Goal: Task Accomplishment & Management: Use online tool/utility

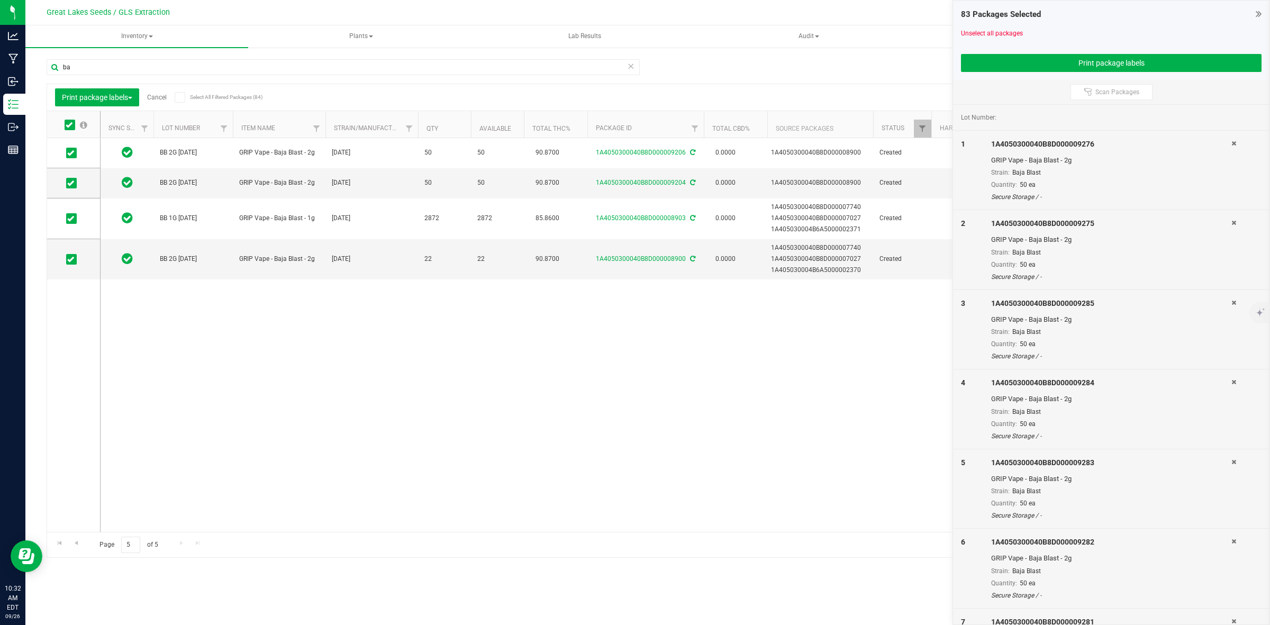
type input "b"
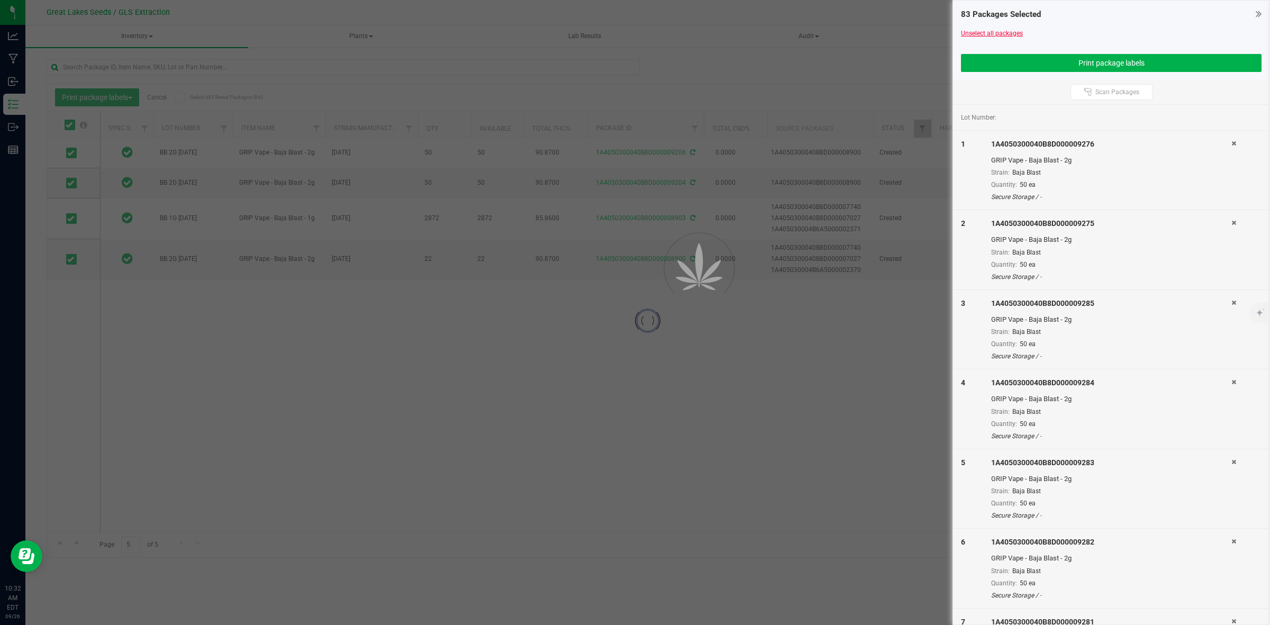
click at [972, 30] on link "Unselect all packages" at bounding box center [992, 33] width 62 height 7
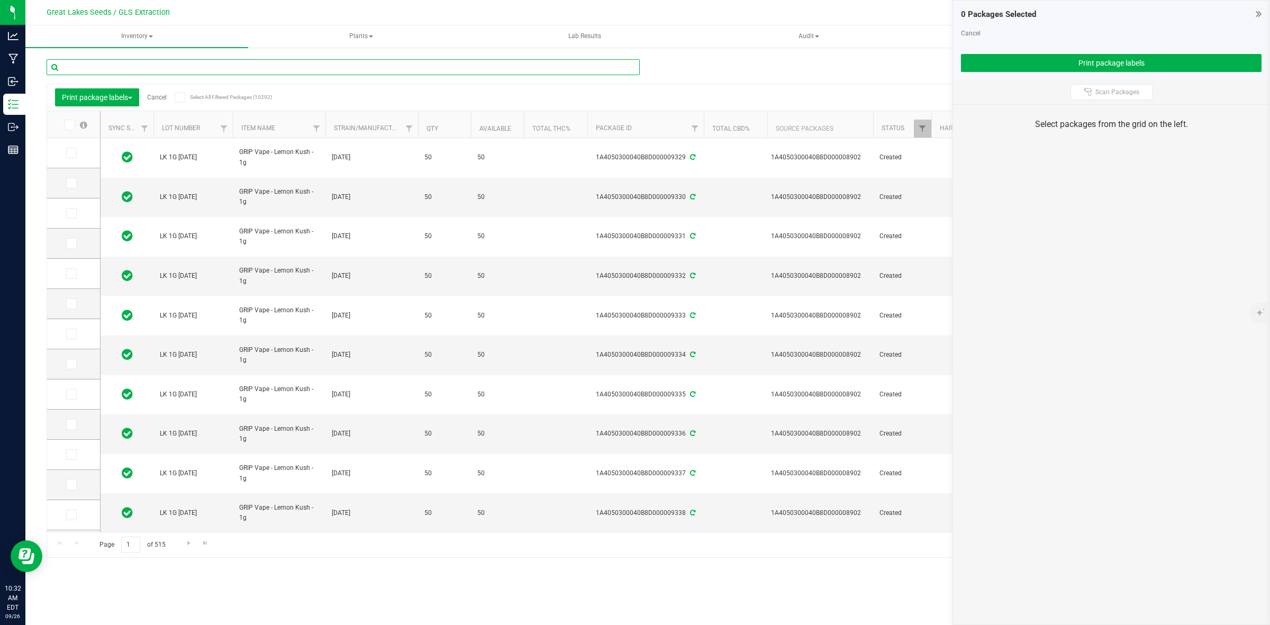
click at [153, 69] on input "text" at bounding box center [343, 67] width 593 height 16
type input "9204"
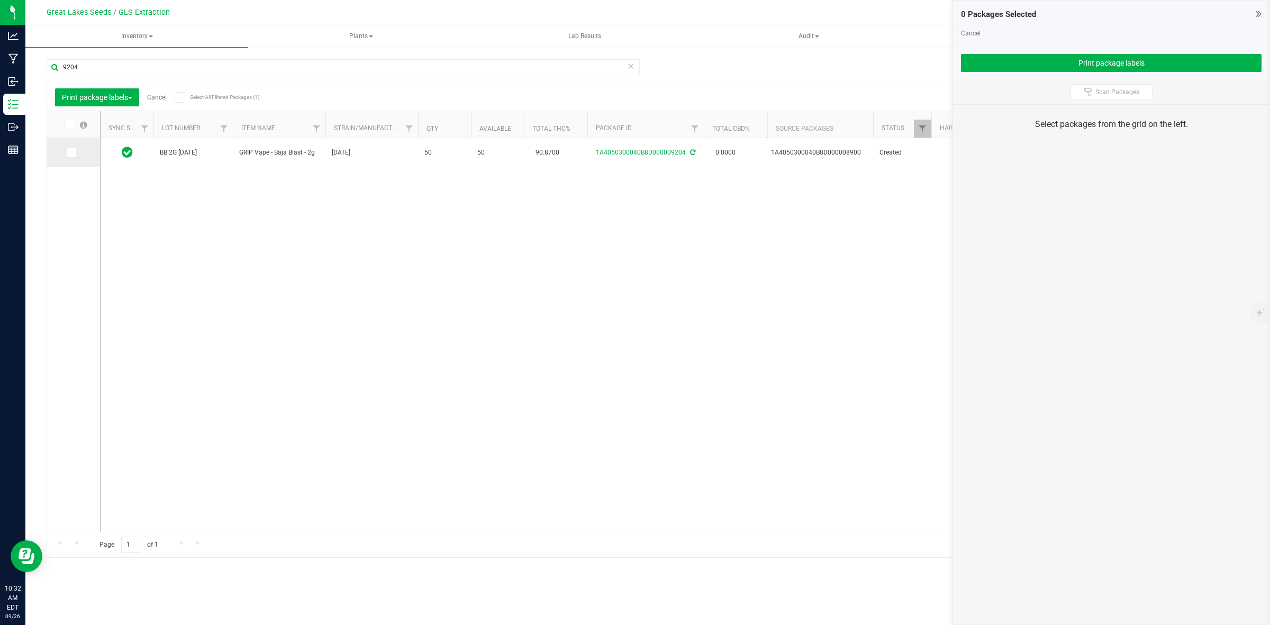
click at [73, 152] on icon at bounding box center [70, 152] width 7 height 0
click at [0, 0] on input "checkbox" at bounding box center [0, 0] width 0 height 0
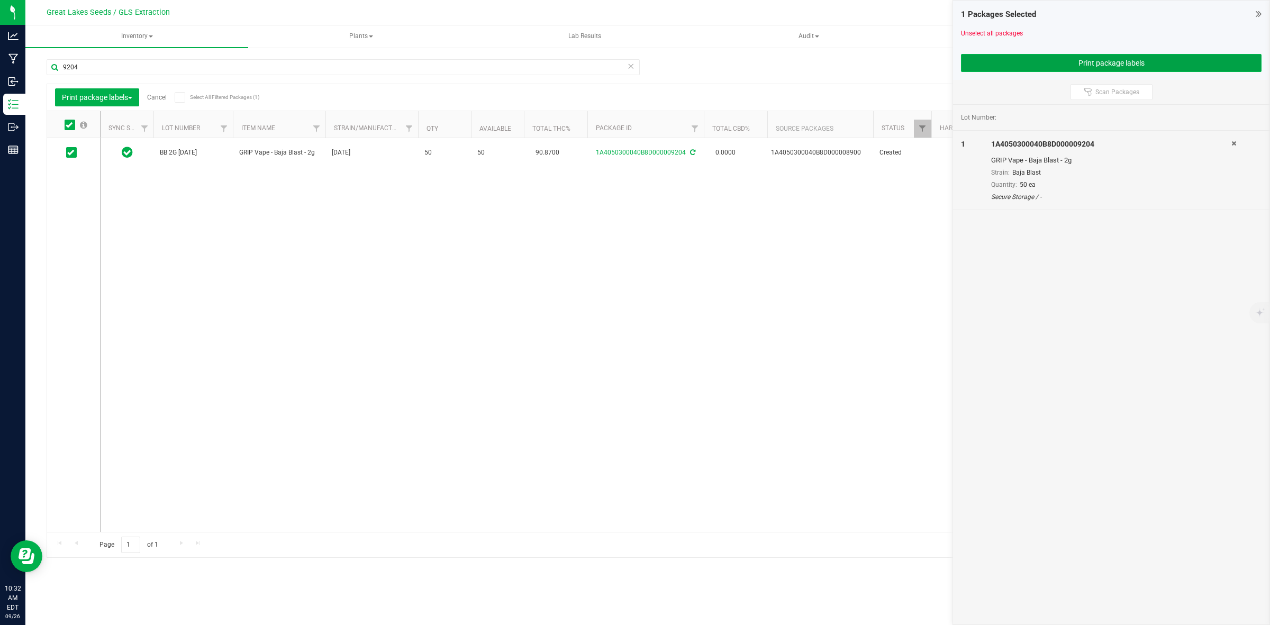
click at [996, 59] on button "Print package labels" at bounding box center [1111, 63] width 301 height 18
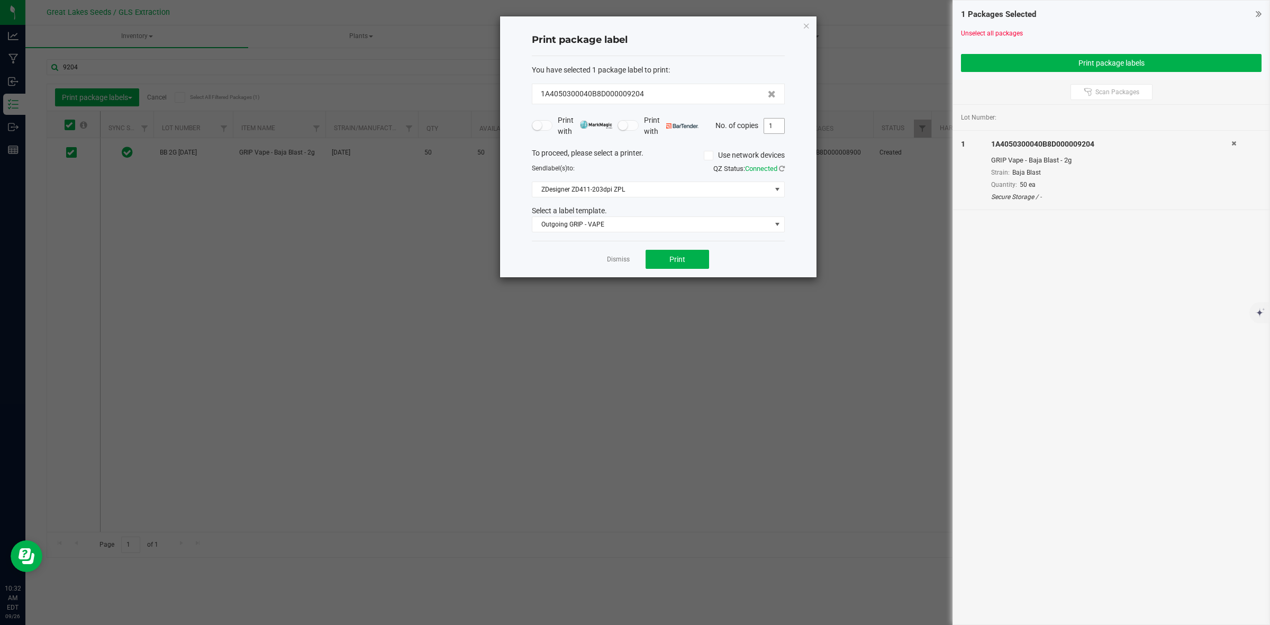
click at [774, 125] on input "1" at bounding box center [774, 126] width 20 height 15
type input "3"
click at [653, 226] on span "Outgoing GRIP - VAPE" at bounding box center [651, 224] width 239 height 15
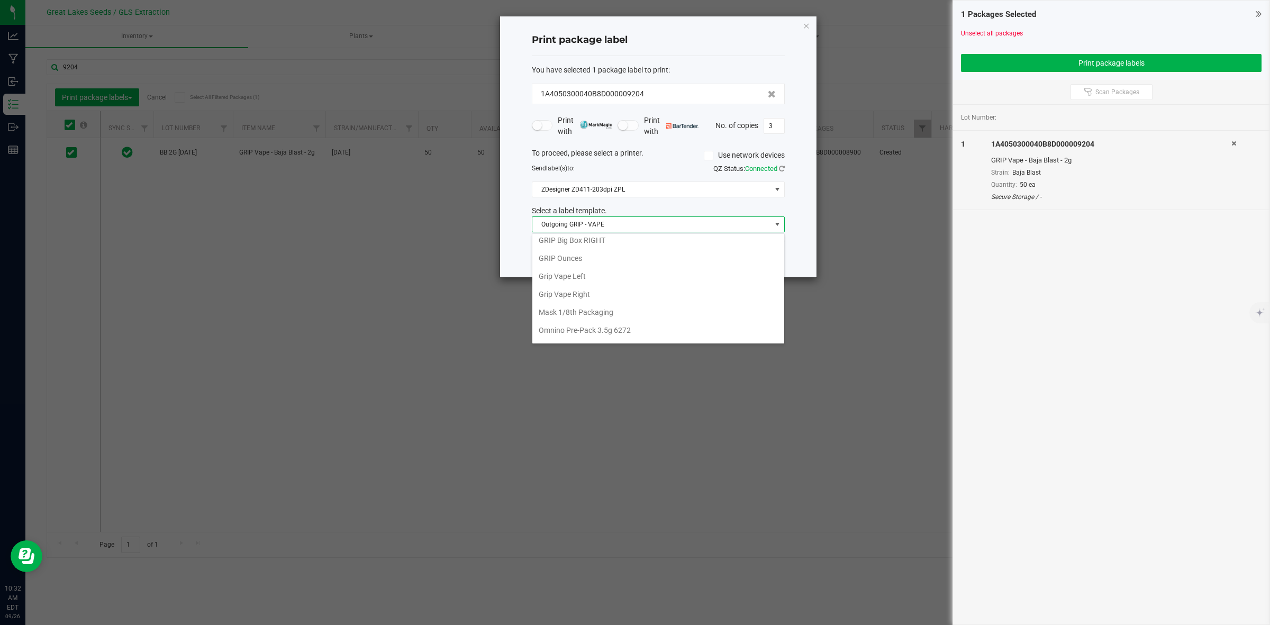
scroll to position [218, 0]
click at [593, 299] on li "Grip Vape Right" at bounding box center [658, 297] width 252 height 18
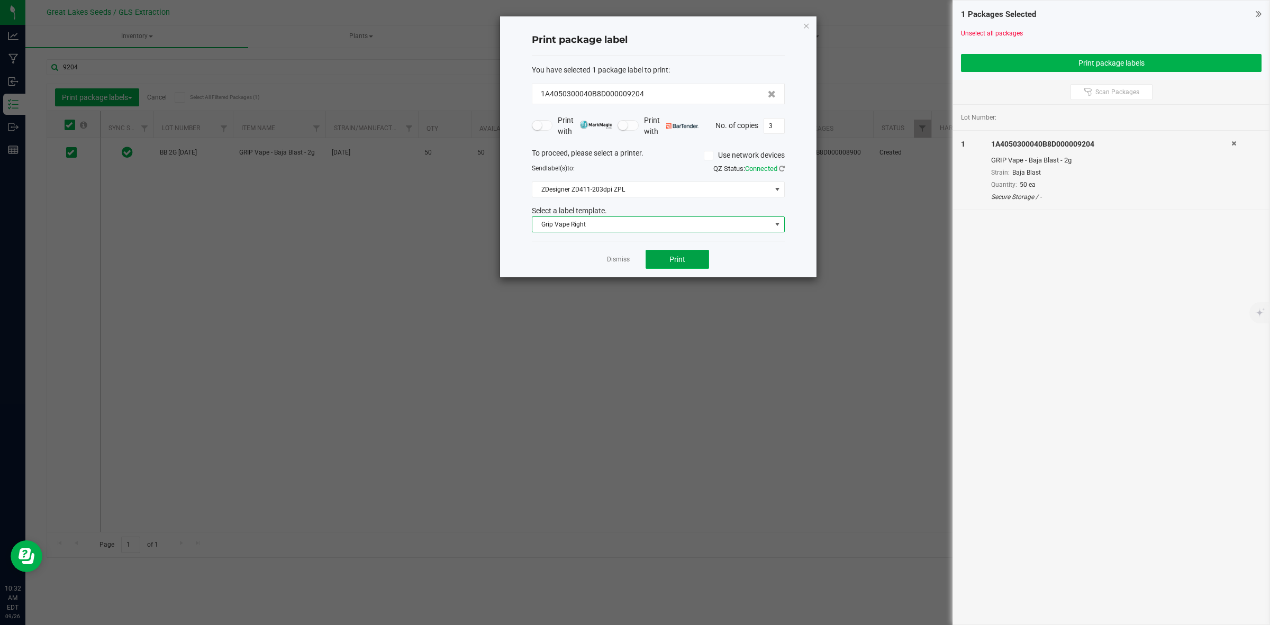
click at [667, 260] on button "Print" at bounding box center [677, 259] width 63 height 19
